Goal: Task Accomplishment & Management: Manage account settings

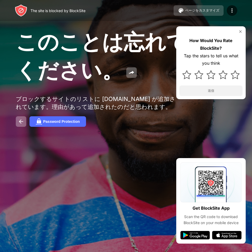
click at [192, 14] on button "ページをカスタマイズ" at bounding box center [199, 10] width 50 height 11
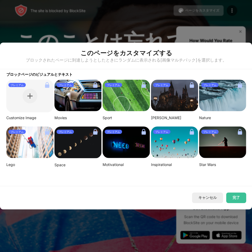
click at [91, 15] on div at bounding box center [126, 126] width 252 height 252
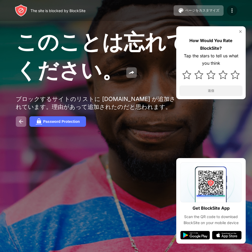
click at [234, 13] on img at bounding box center [232, 10] width 6 height 6
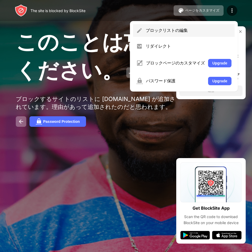
click at [174, 30] on div "ブロックリストの編集" at bounding box center [189, 31] width 86 height 6
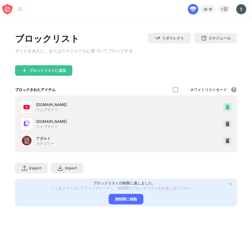
click at [227, 109] on img at bounding box center [227, 107] width 5 height 5
